Goal: Information Seeking & Learning: Understand process/instructions

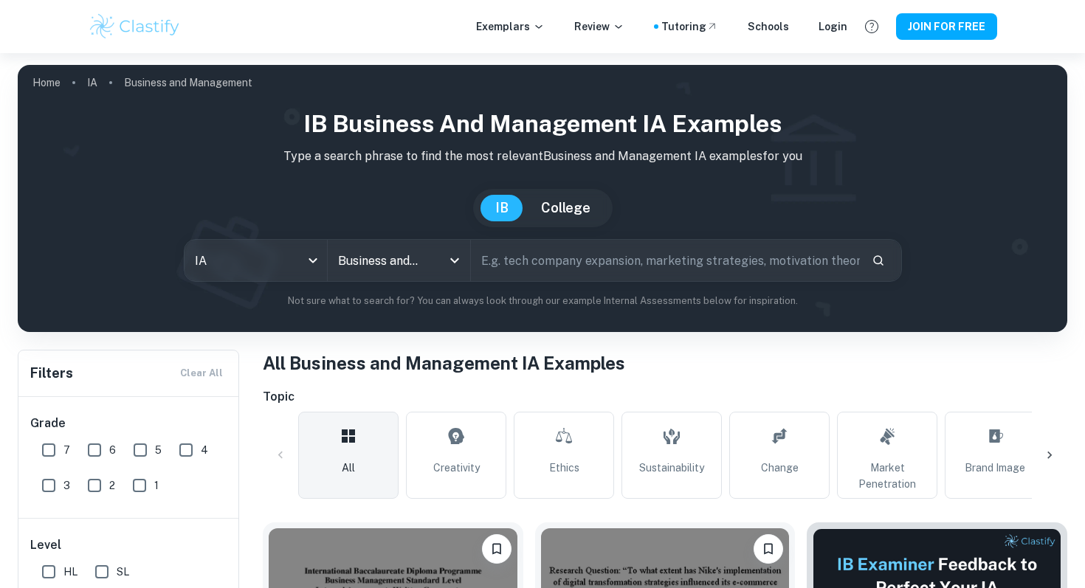
scroll to position [301, 0]
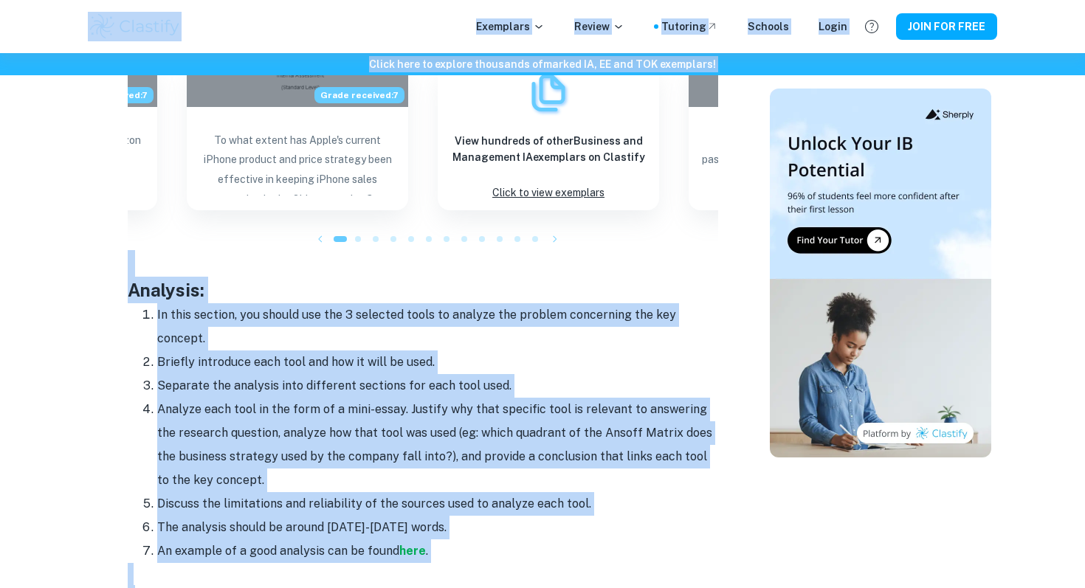
scroll to position [1656, 0]
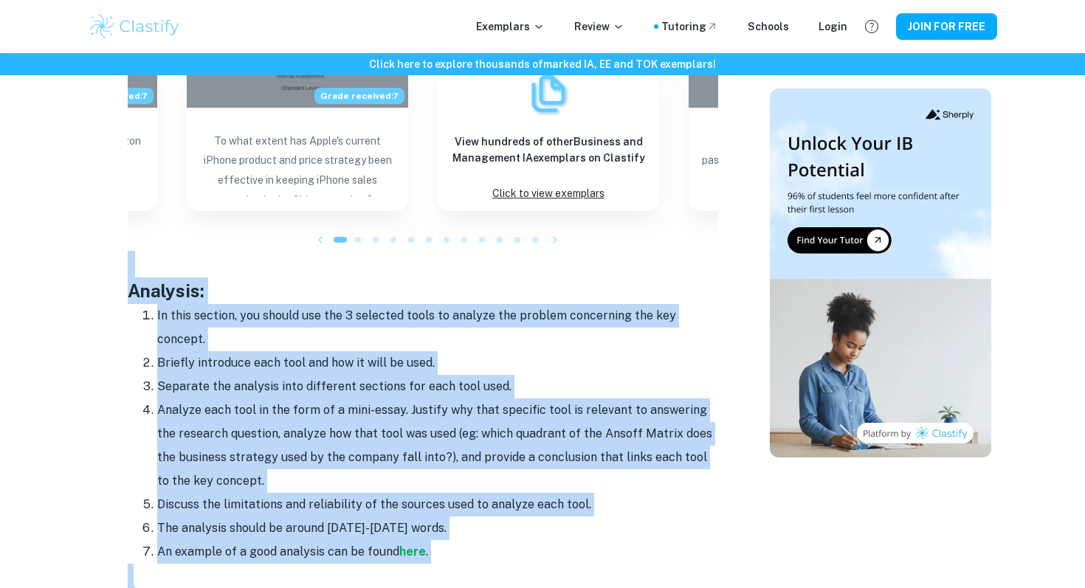
drag, startPoint x: 359, startPoint y: 399, endPoint x: 117, endPoint y: 213, distance: 304.8
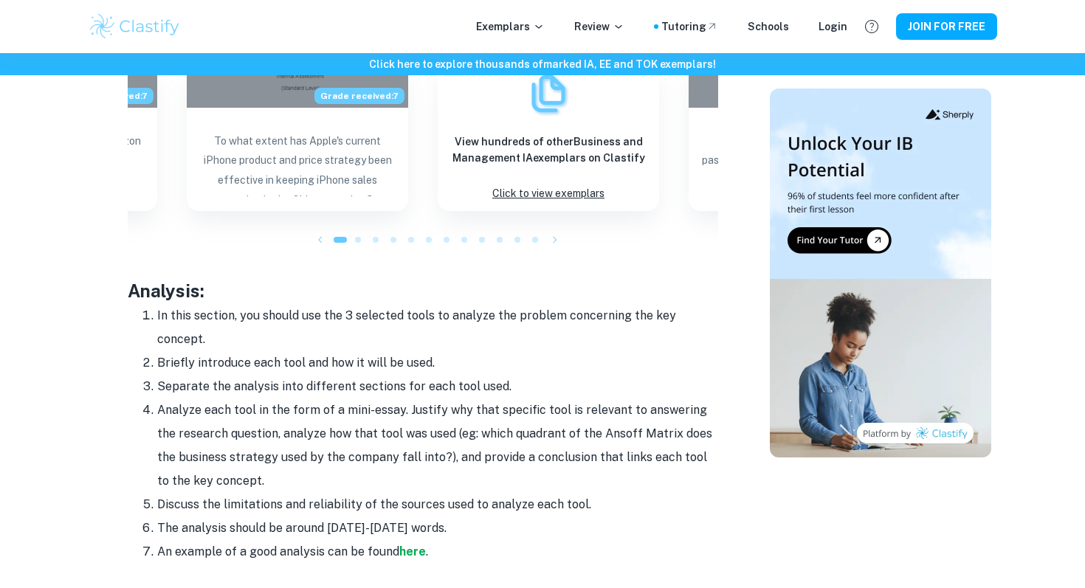
drag, startPoint x: 117, startPoint y: 191, endPoint x: 121, endPoint y: 84, distance: 107.1
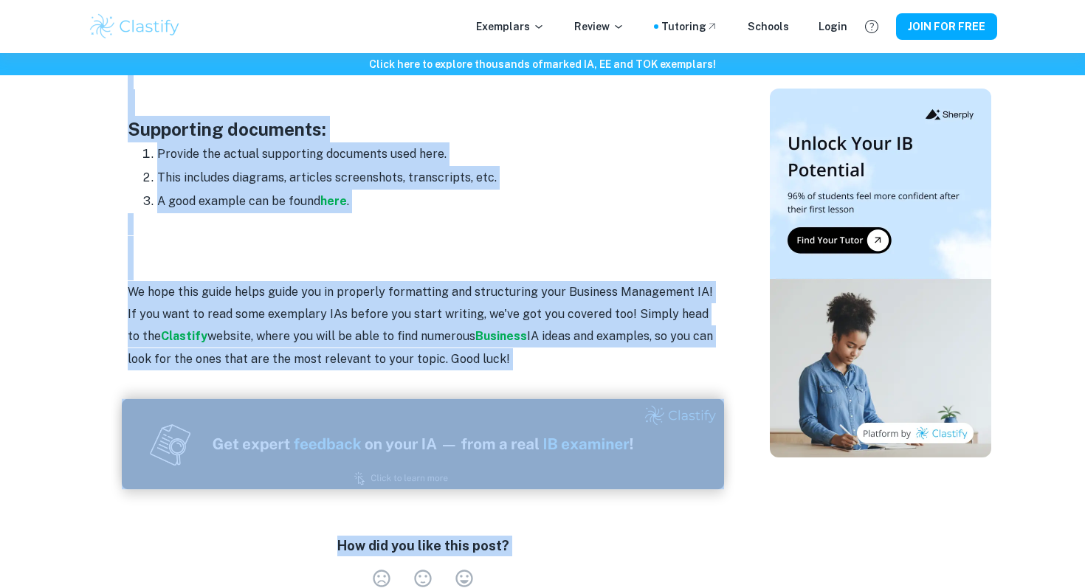
scroll to position [2544, 0]
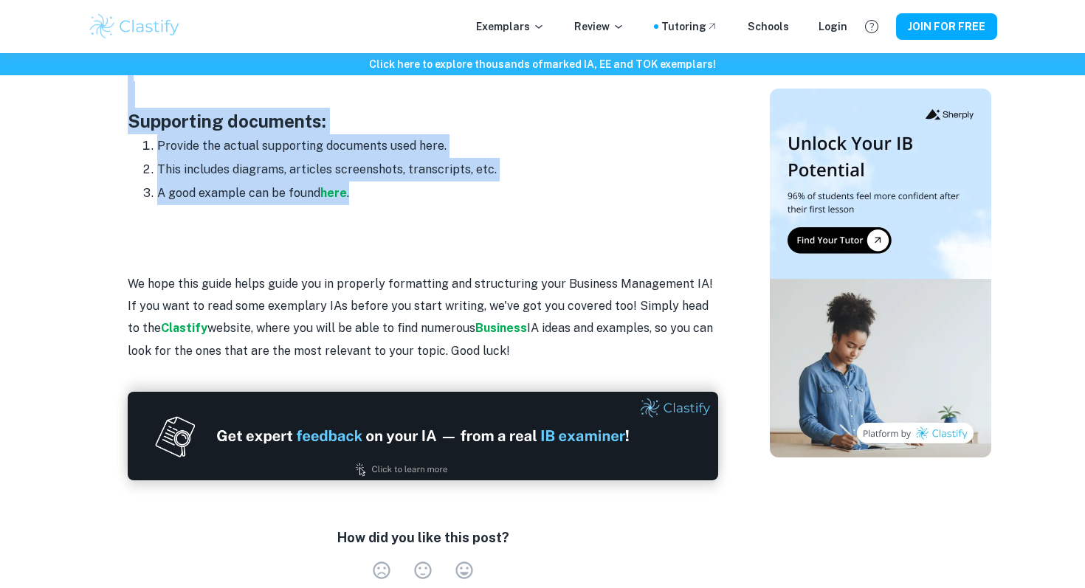
drag, startPoint x: 126, startPoint y: 213, endPoint x: 394, endPoint y: 174, distance: 271.5
copy div "Lorem ipsu: Dolorsi ame consecte adipisci eli sed doe tempori utlab etdolor (ma…"
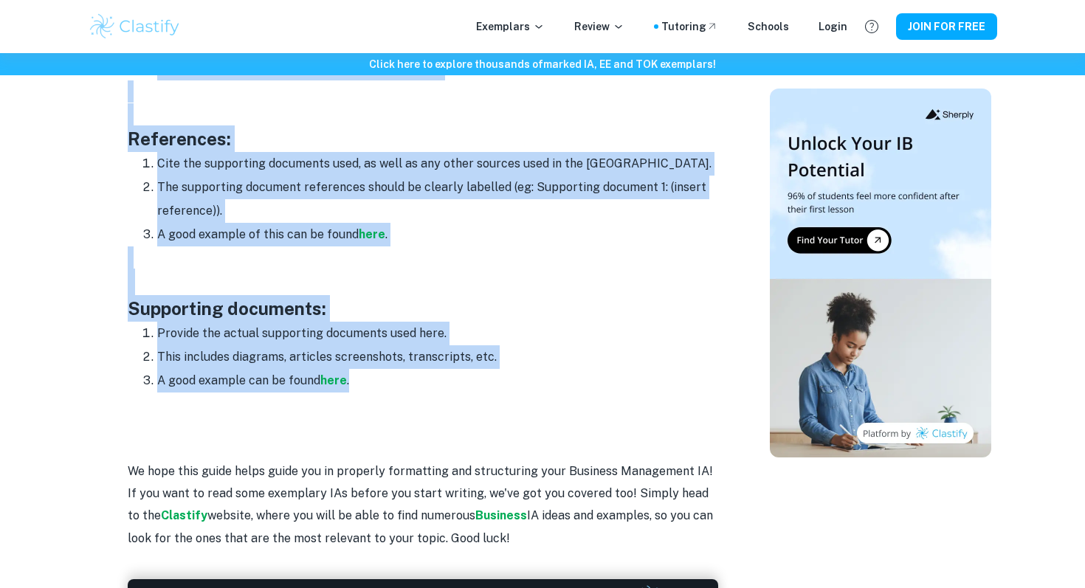
scroll to position [2340, 0]
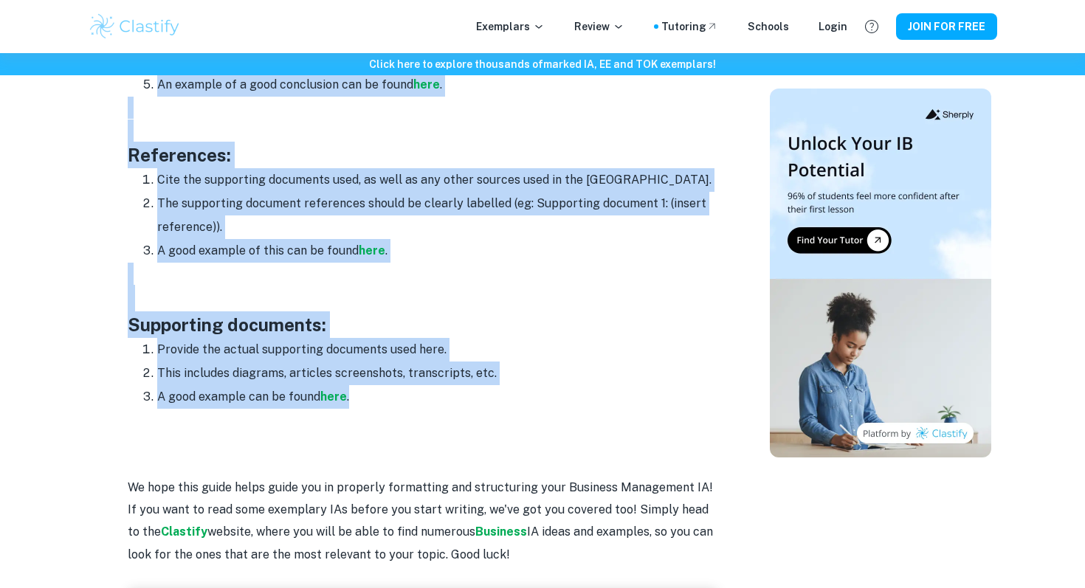
click at [382, 204] on li "The supporting document references should be clearly labelled (eg: Supporting d…" at bounding box center [437, 215] width 561 height 47
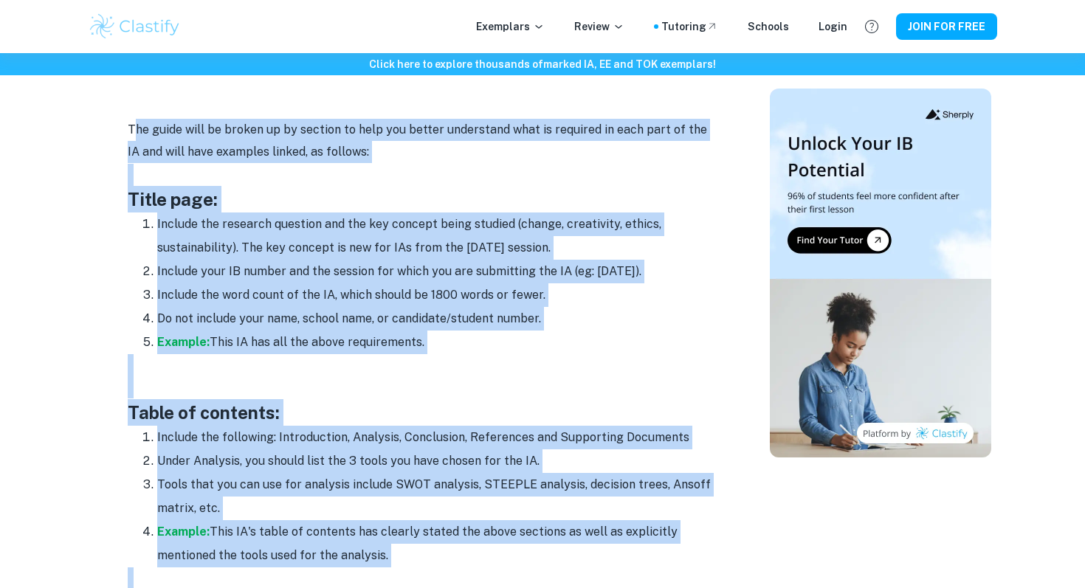
scroll to position [783, 0]
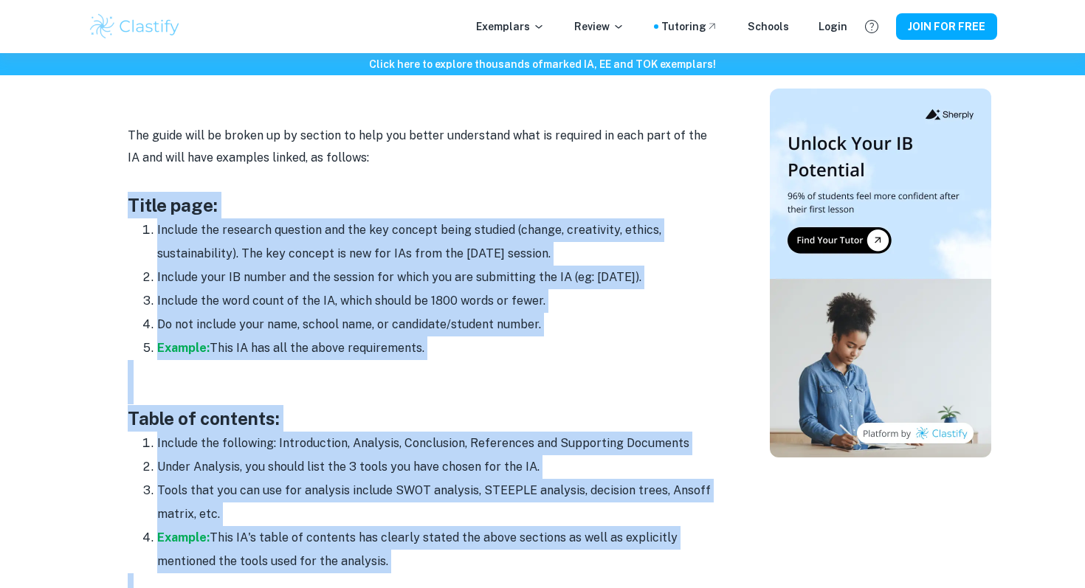
drag, startPoint x: 458, startPoint y: 227, endPoint x: 123, endPoint y: 195, distance: 337.4
copy div "Lorem ipsu: Dolorsi ame consecte adipisci eli sed doe tempori utlab etdolor (ma…"
